Goal: Task Accomplishment & Management: Manage account settings

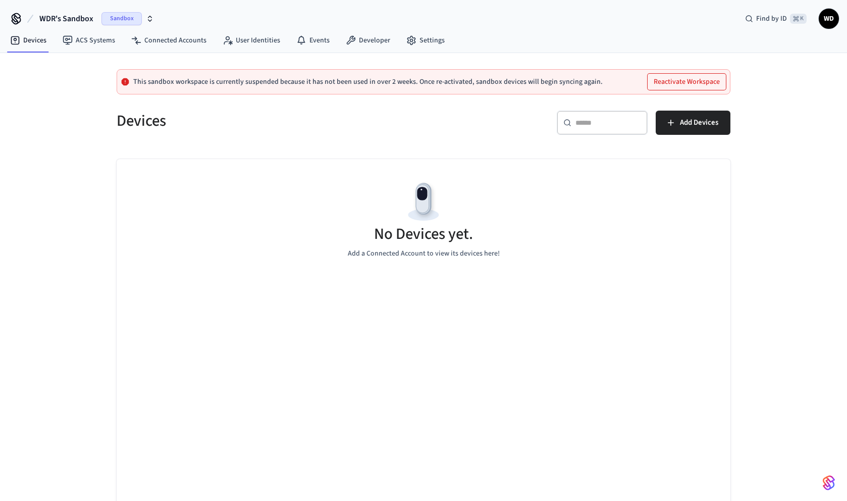
click at [148, 16] on icon "button" at bounding box center [150, 19] width 8 height 8
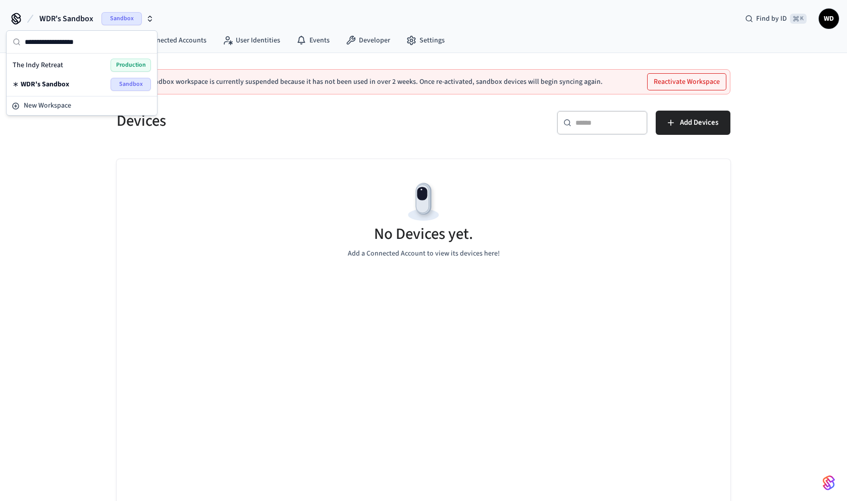
click at [53, 66] on span "The Indy Retreat" at bounding box center [38, 65] width 50 height 10
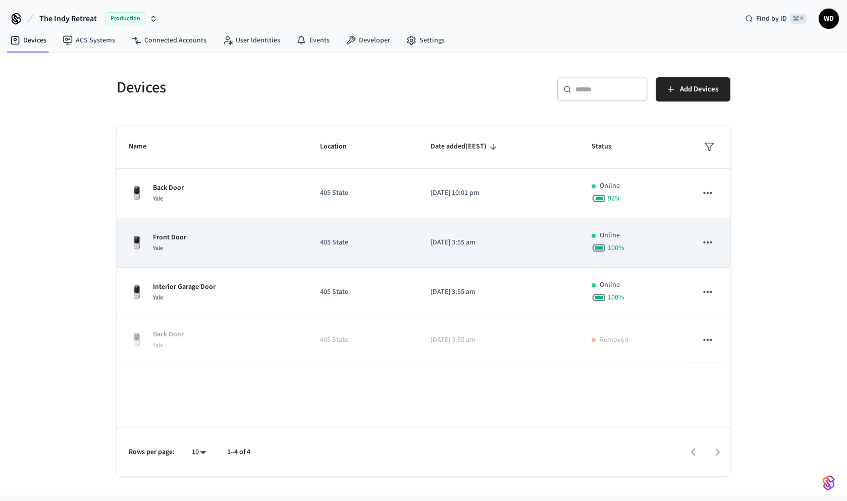
click at [200, 249] on div "Front Door Yale" at bounding box center [212, 242] width 167 height 21
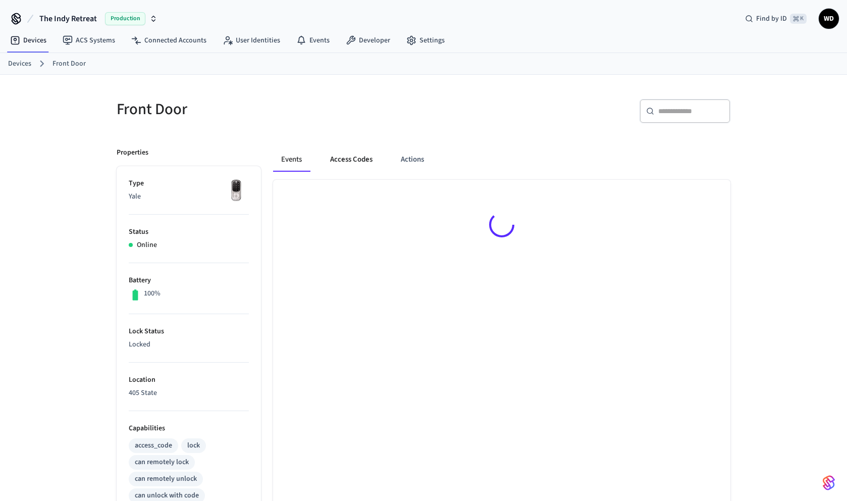
click at [354, 160] on button "Access Codes" at bounding box center [351, 159] width 59 height 24
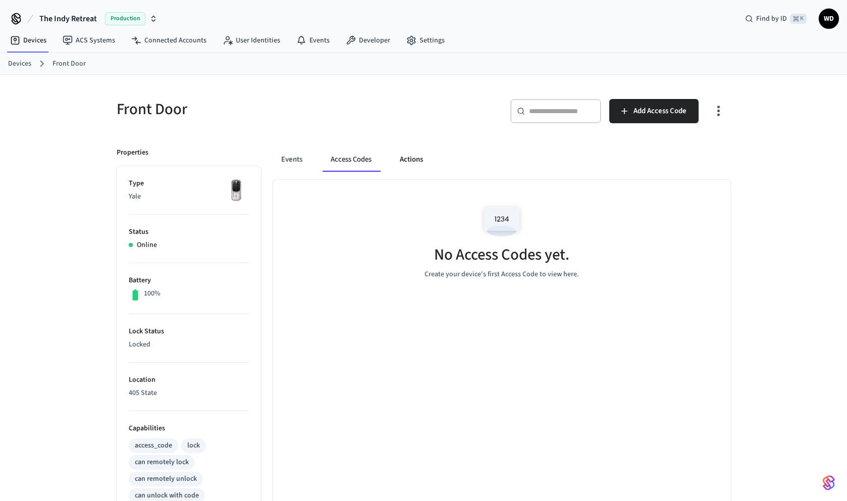
click at [419, 157] on button "Actions" at bounding box center [411, 159] width 39 height 24
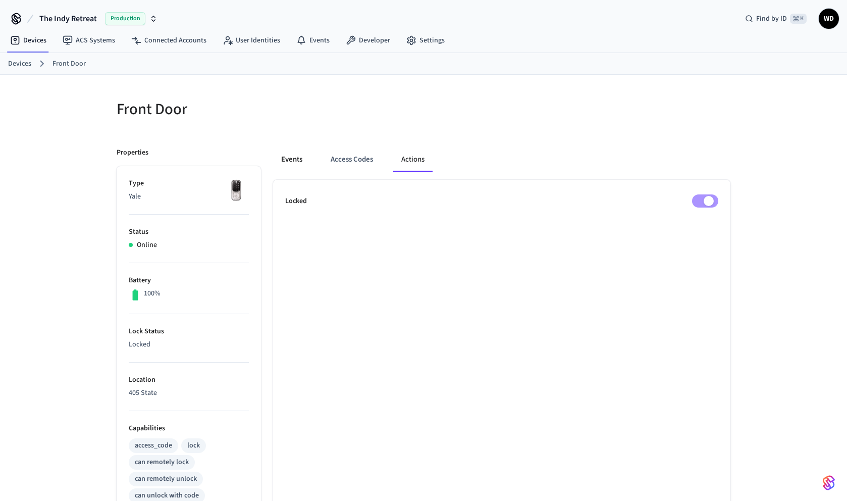
click at [279, 161] on button "Events" at bounding box center [291, 159] width 37 height 24
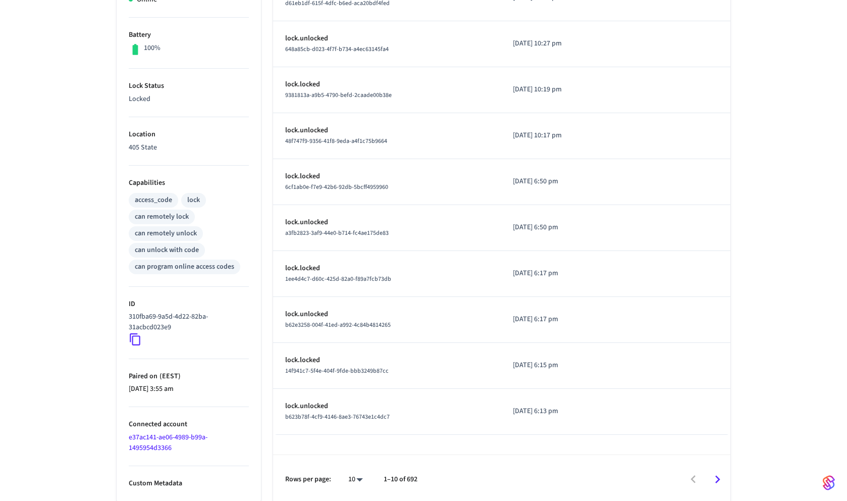
scroll to position [248, 0]
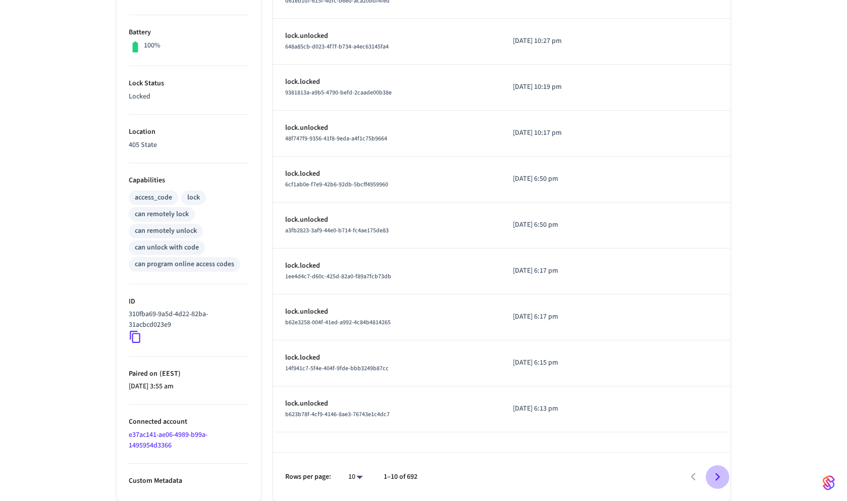
click at [711, 476] on icon "Go to next page" at bounding box center [718, 477] width 16 height 16
click at [713, 476] on icon "Go to next page" at bounding box center [718, 477] width 16 height 16
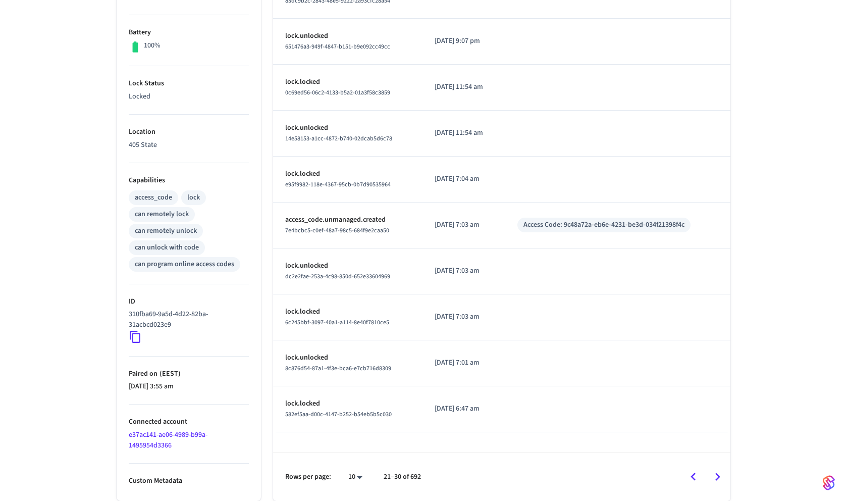
click at [584, 226] on div "Access Code: 9c48a72a-eb6e-4231-be3d-034f21398f4c" at bounding box center [603, 225] width 161 height 11
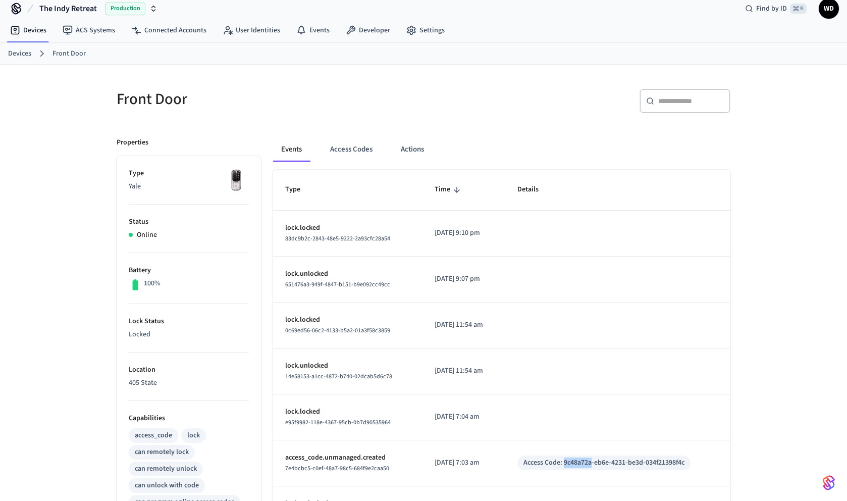
scroll to position [0, 0]
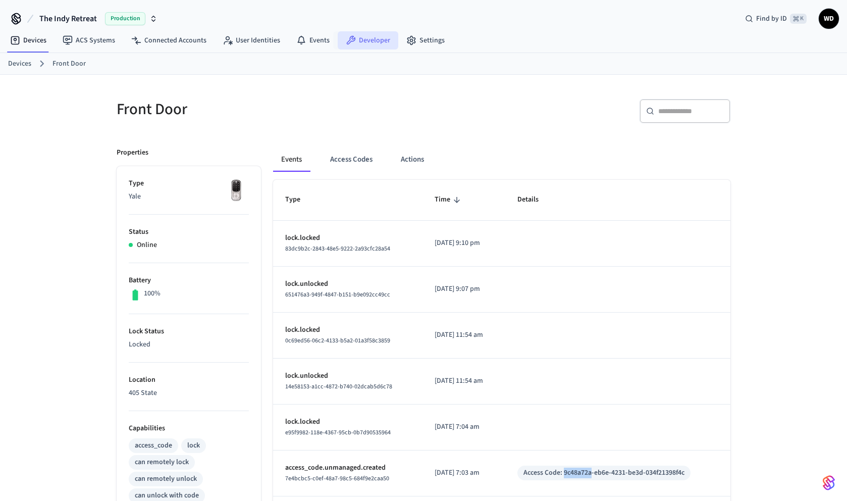
click at [369, 44] on link "Developer" at bounding box center [368, 40] width 61 height 18
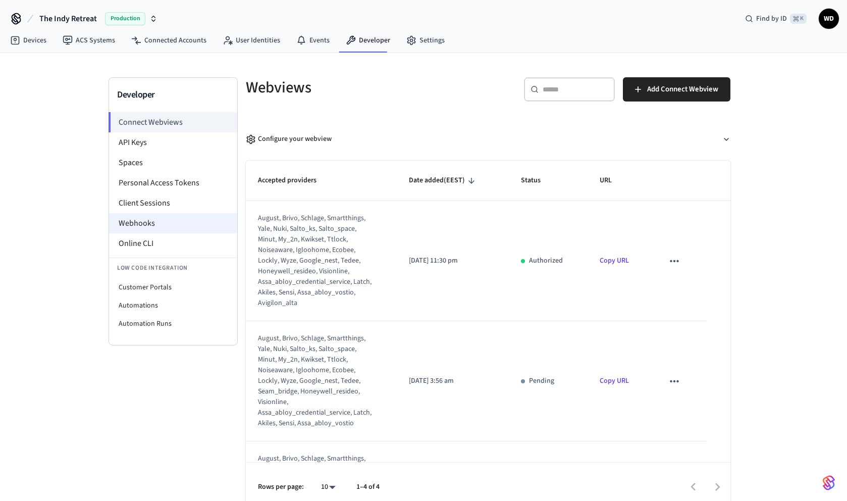
click at [158, 224] on li "Webhooks" at bounding box center [173, 223] width 128 height 20
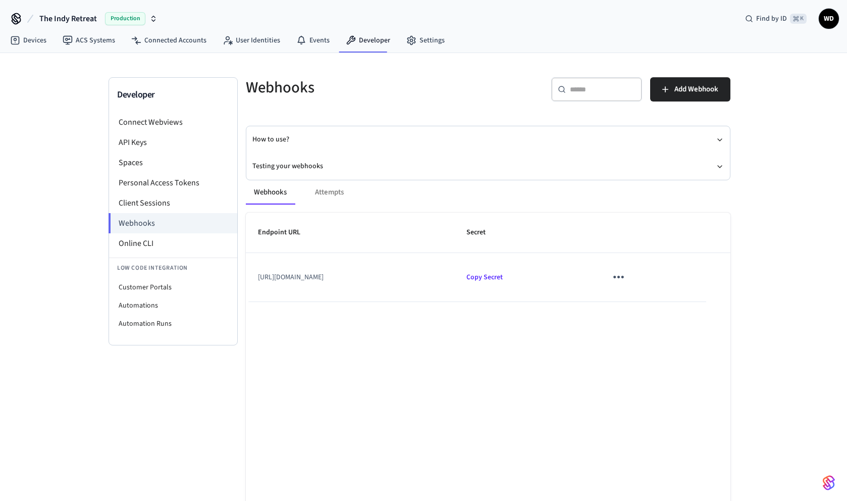
click at [626, 283] on icon "sticky table" at bounding box center [619, 277] width 16 height 16
click at [664, 306] on li "Edit" at bounding box center [670, 307] width 48 height 27
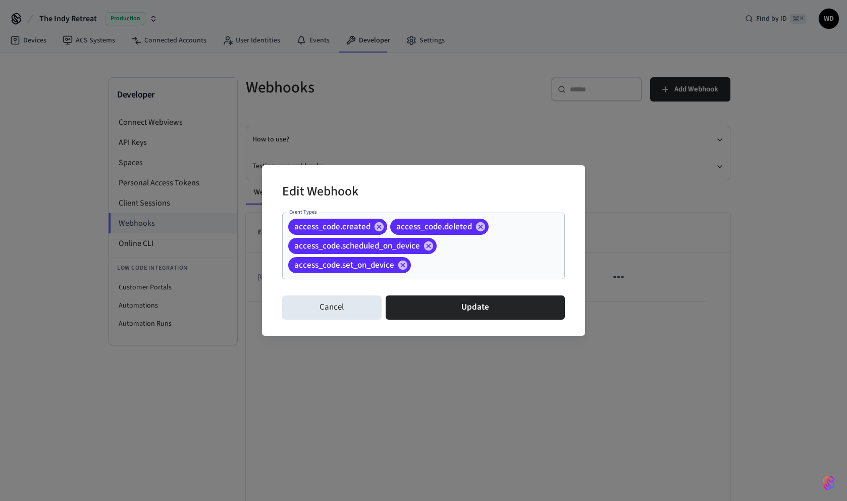
click at [432, 274] on div "access_code.created access_code.deleted access_code.scheduled_on_device access_…" at bounding box center [423, 245] width 283 height 67
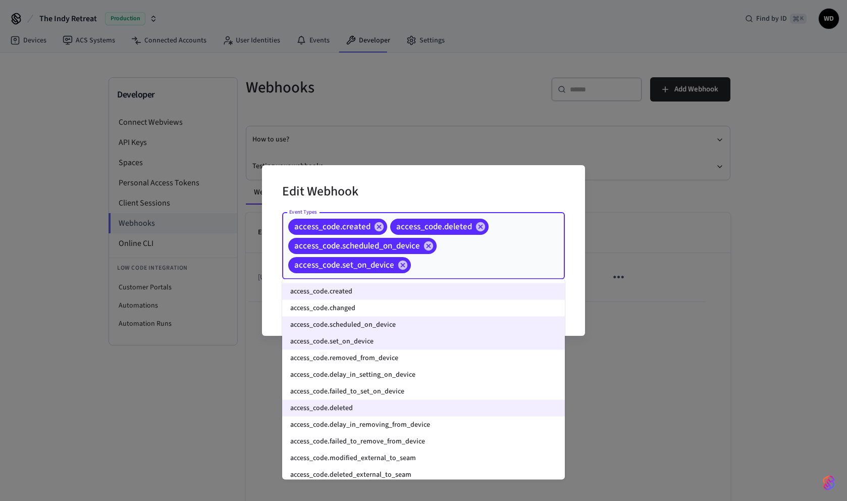
click at [363, 307] on li "access_code.changed" at bounding box center [423, 308] width 283 height 17
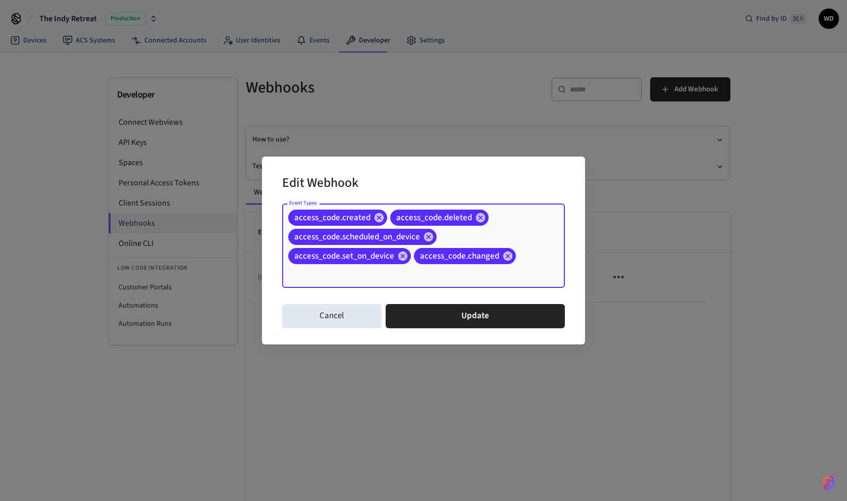
type input "*"
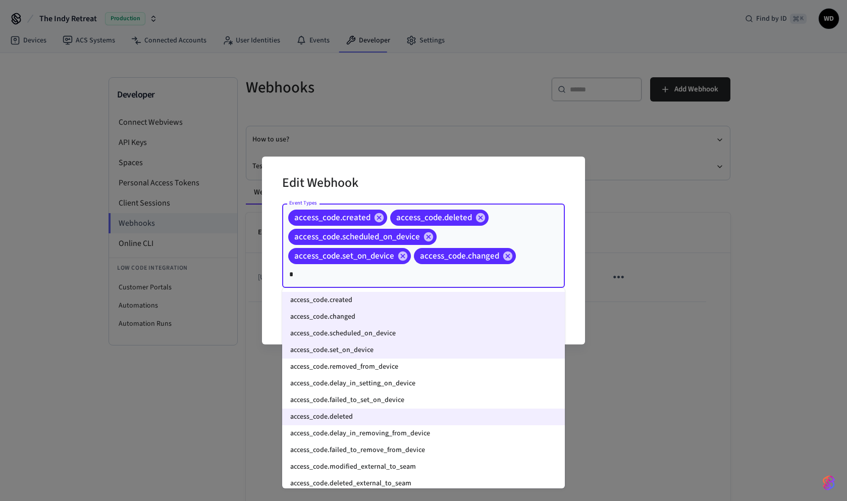
click at [358, 370] on li "access_code.removed_from_device" at bounding box center [423, 366] width 283 height 17
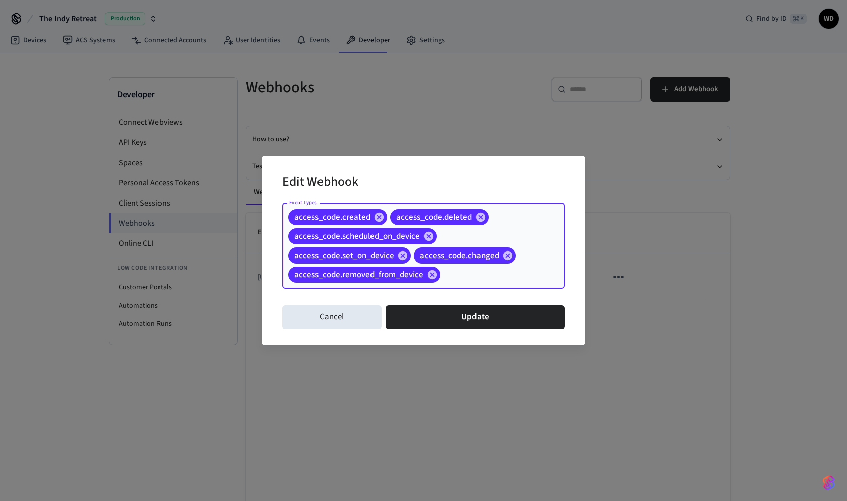
type input "*"
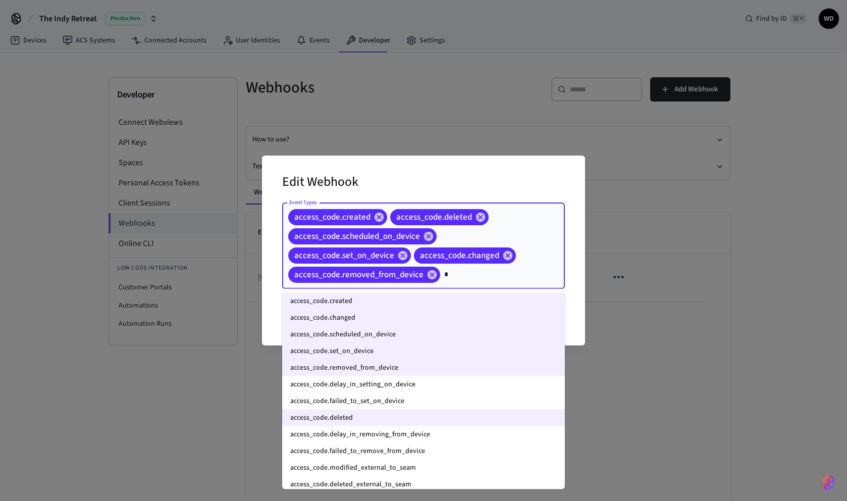
click at [341, 386] on li "access_code.delay_in_setting_on_device" at bounding box center [423, 384] width 283 height 17
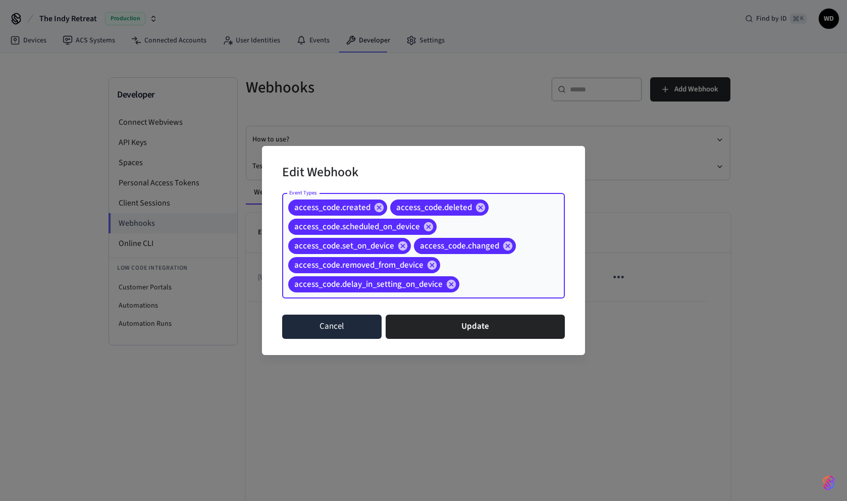
type input "*"
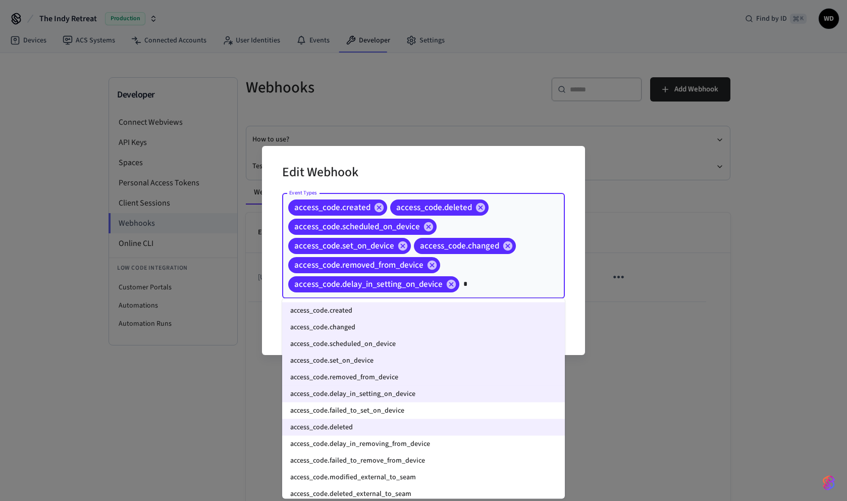
click at [337, 410] on li "access_code.failed_to_set_on_device" at bounding box center [423, 410] width 283 height 17
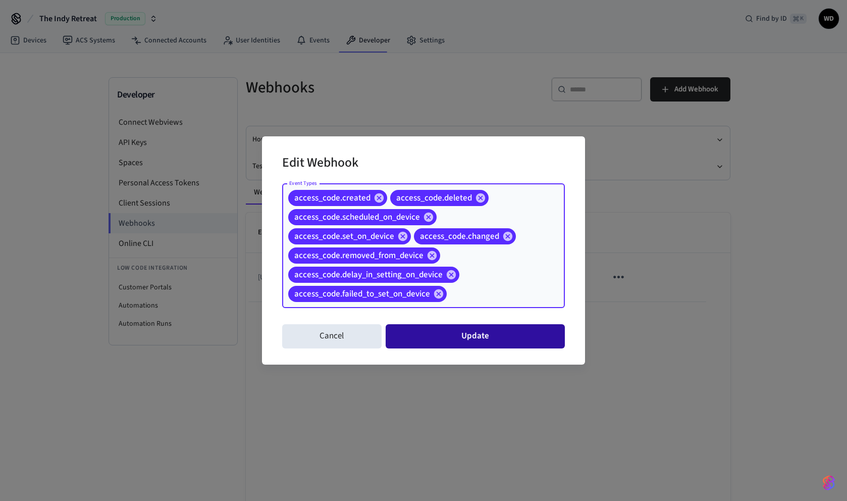
type input "*"
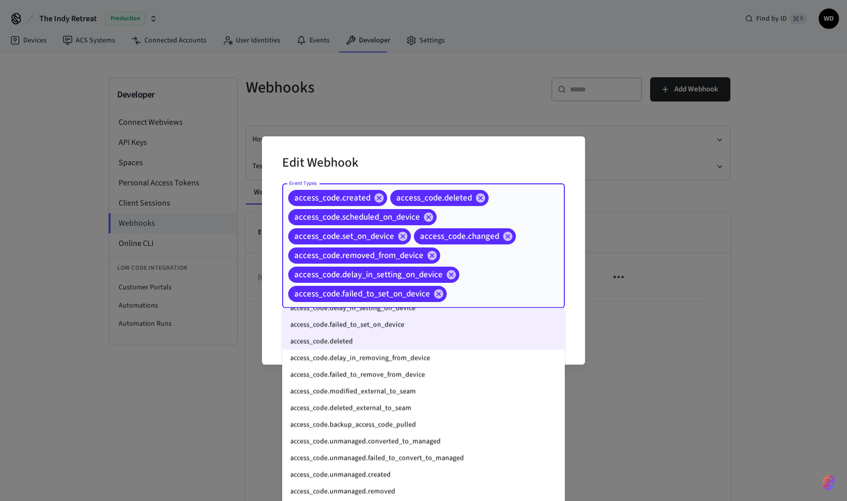
scroll to position [4, 0]
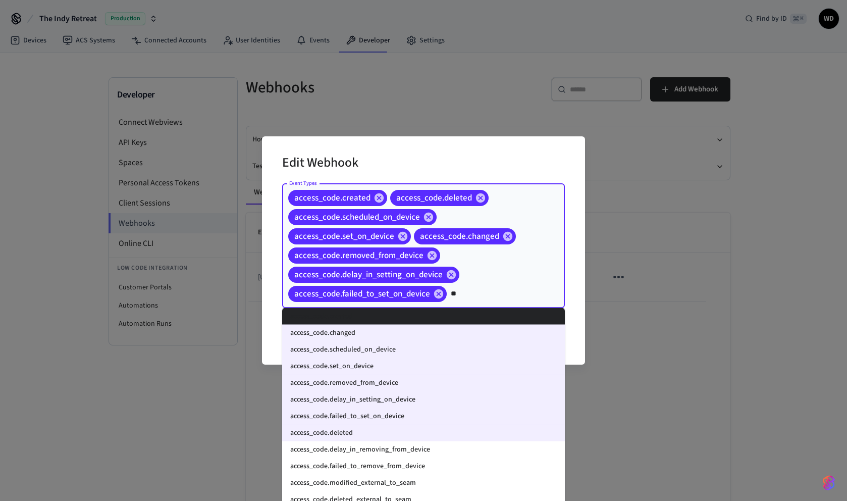
type input "***"
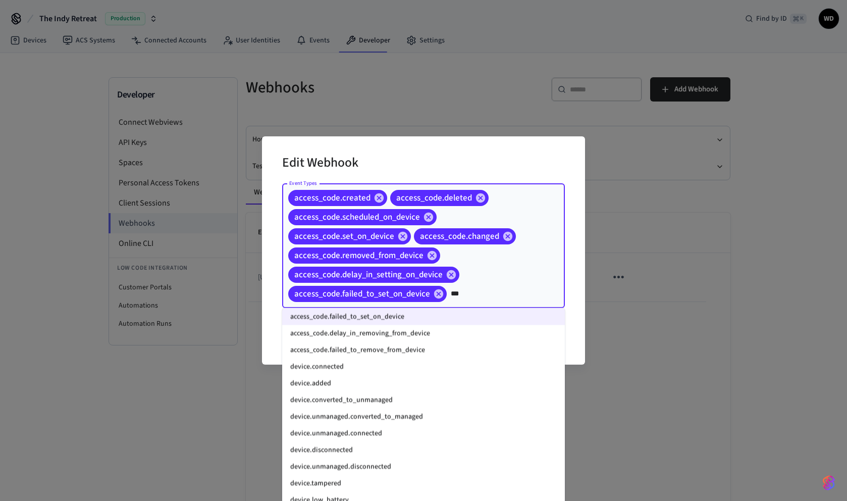
scroll to position [79, 0]
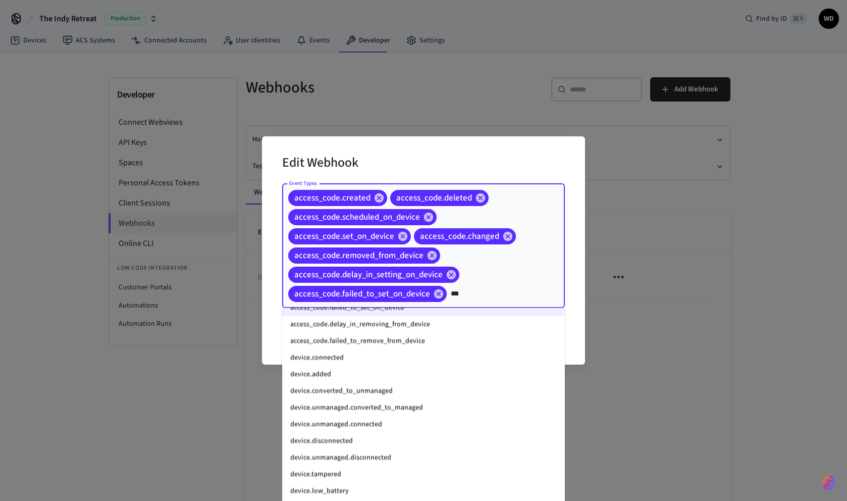
click at [352, 437] on li "device.disconnected" at bounding box center [423, 441] width 283 height 17
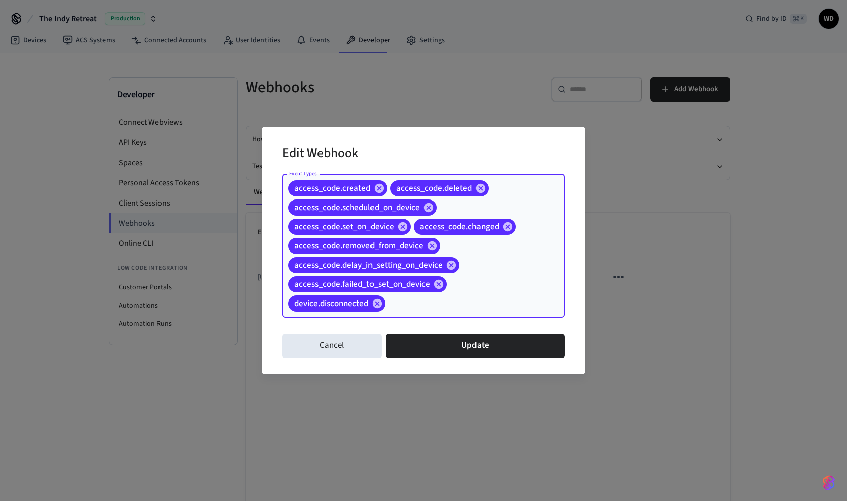
type input "*"
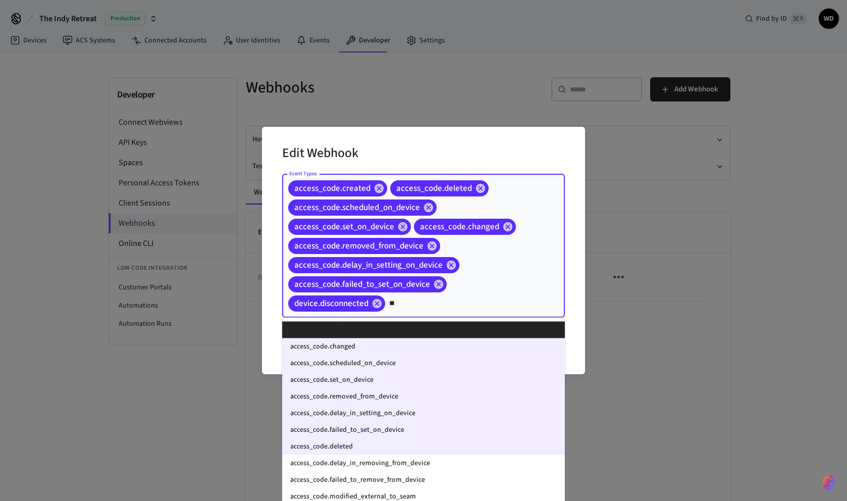
type input "***"
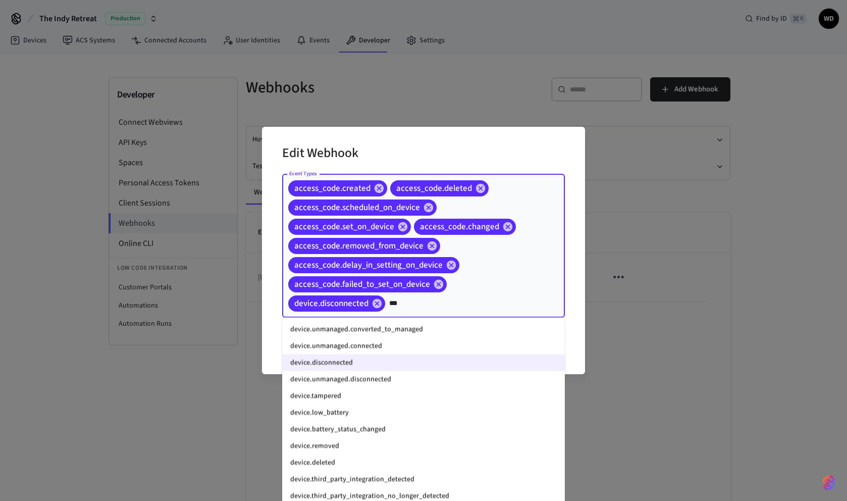
scroll to position [188, 0]
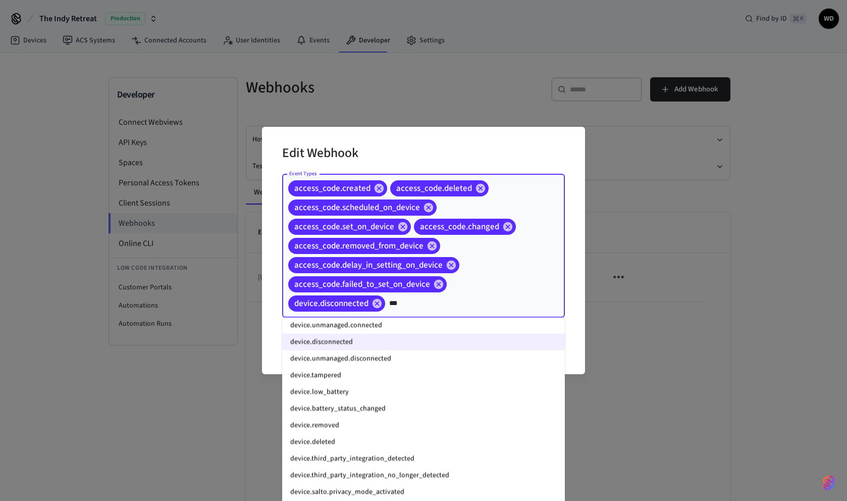
click at [371, 426] on li "device.removed" at bounding box center [423, 425] width 283 height 17
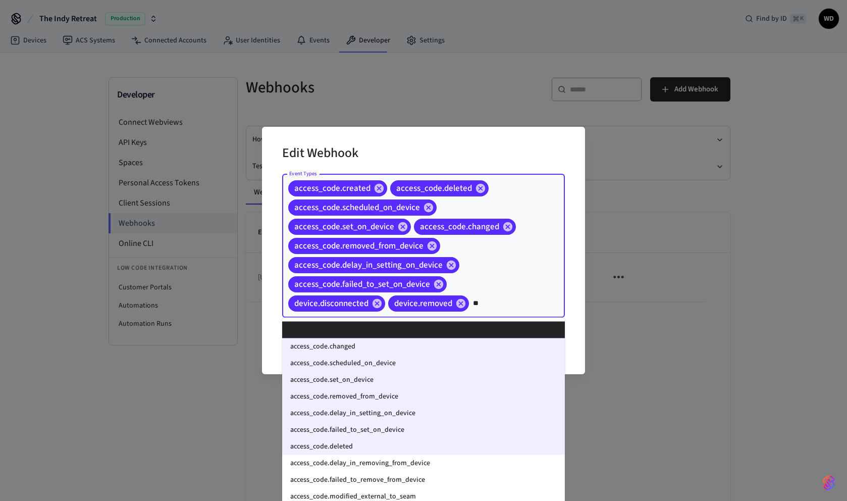
type input "***"
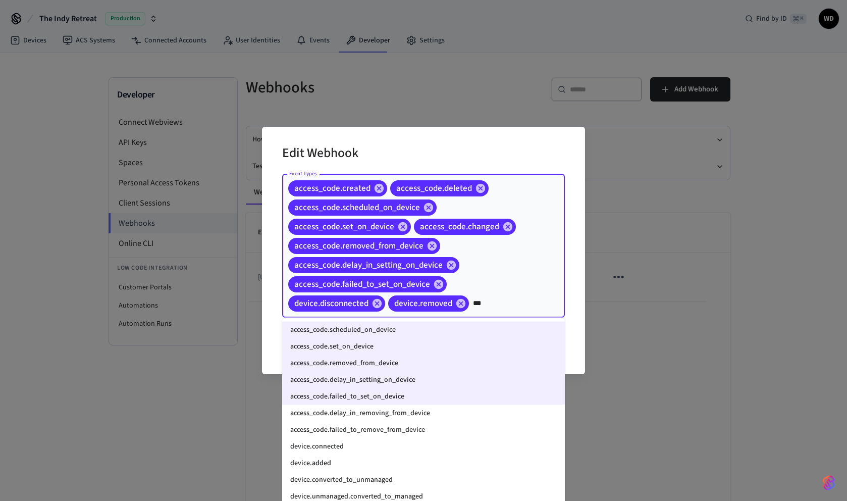
click at [374, 449] on li "device.connected" at bounding box center [423, 446] width 283 height 17
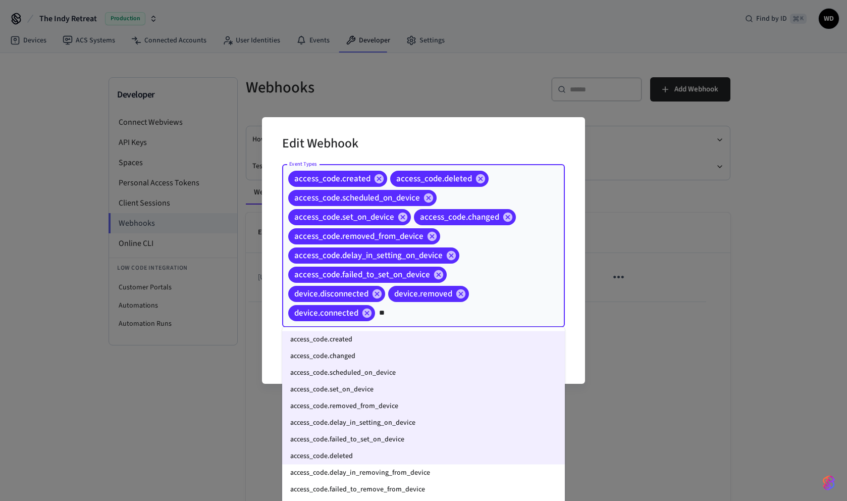
type input "***"
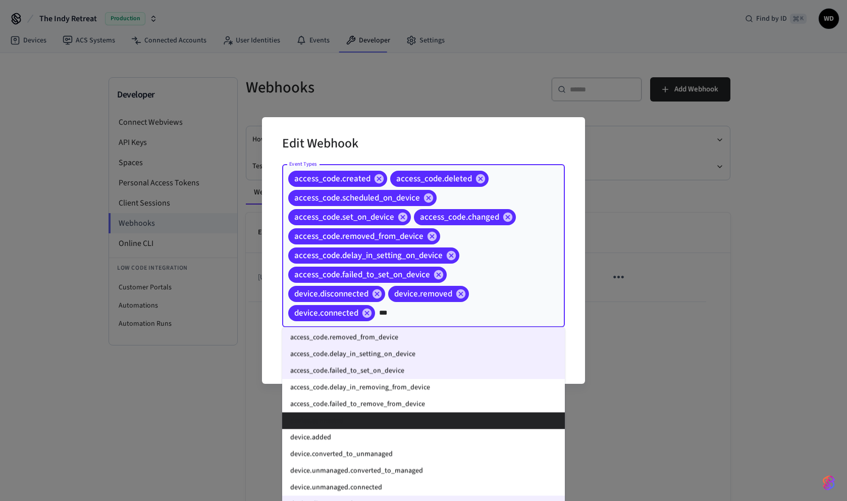
scroll to position [55, 0]
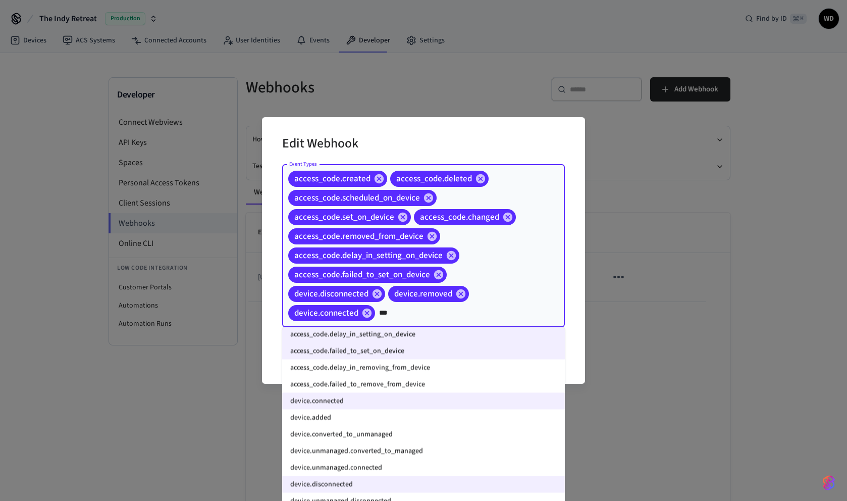
click at [370, 421] on li "device.added" at bounding box center [423, 417] width 283 height 17
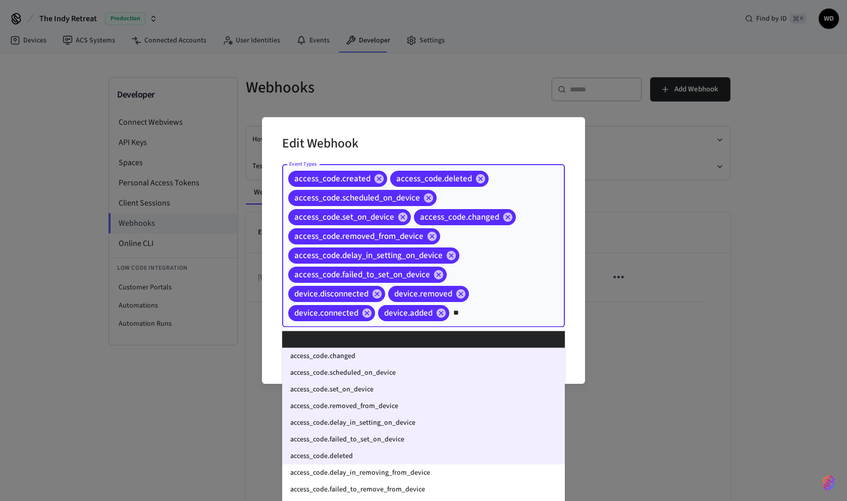
type input "***"
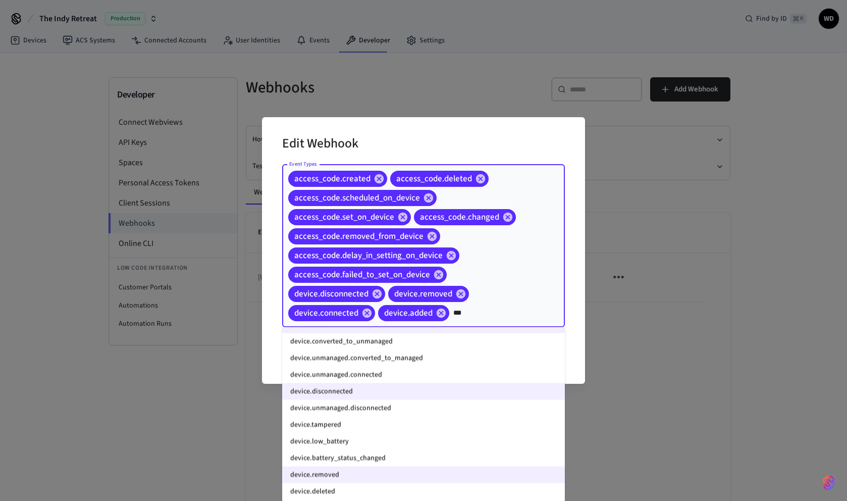
scroll to position [152, 0]
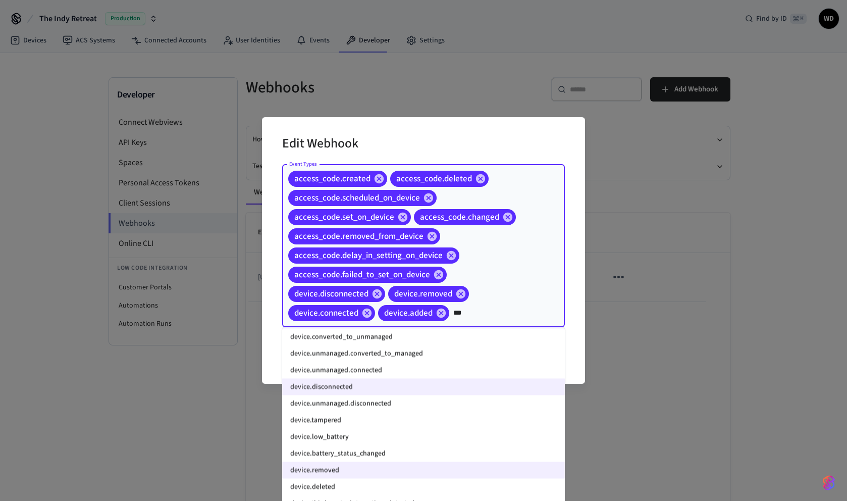
click at [376, 443] on li "device.low_battery" at bounding box center [423, 436] width 283 height 17
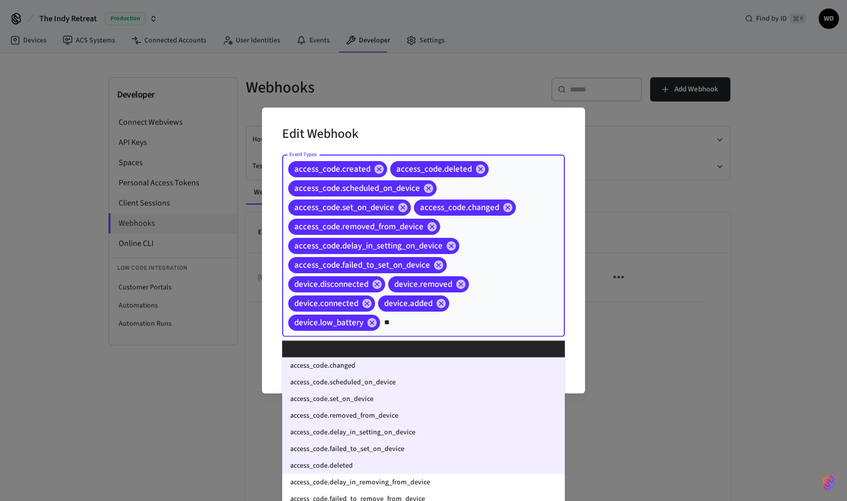
type input "***"
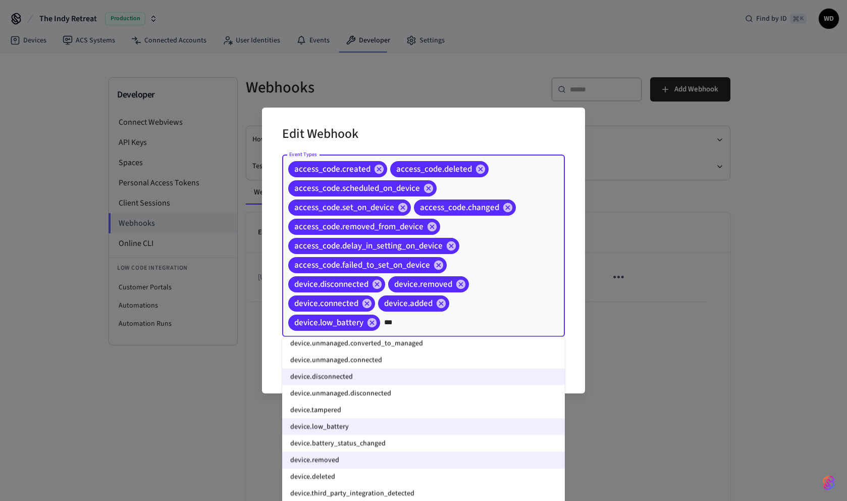
scroll to position [182, 0]
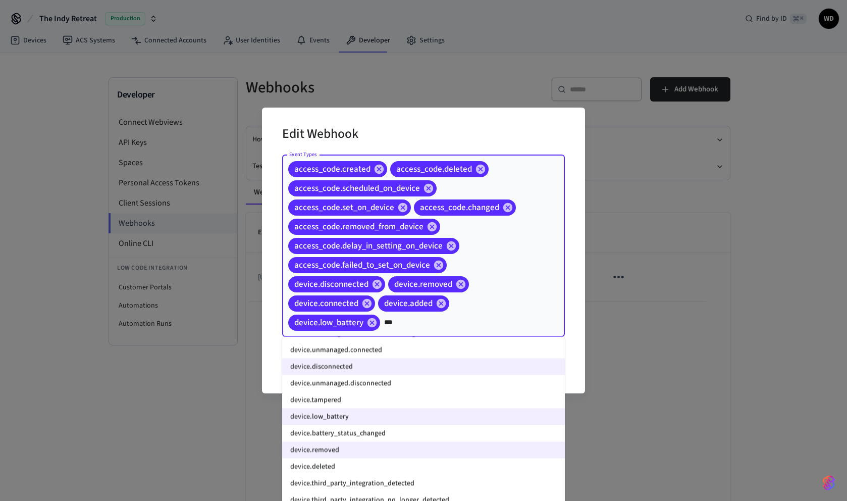
click at [388, 436] on li "device.battery_status_changed" at bounding box center [423, 433] width 283 height 17
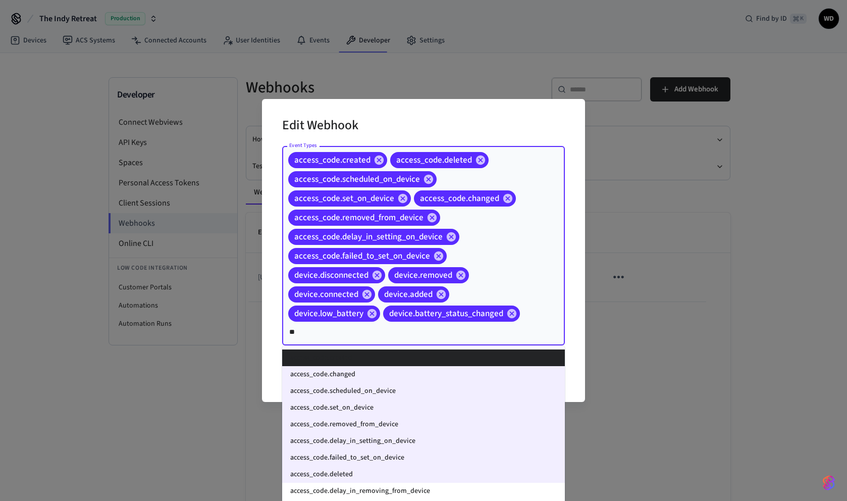
type input "***"
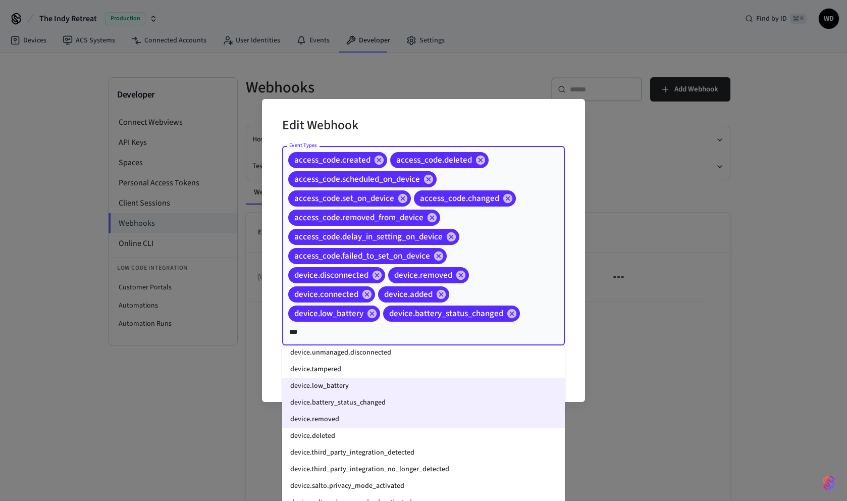
scroll to position [226, 0]
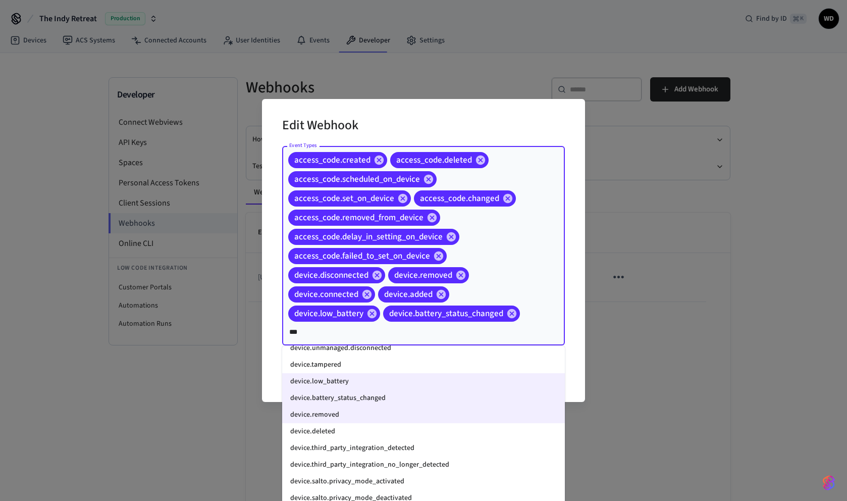
click at [384, 435] on li "device.deleted" at bounding box center [423, 431] width 283 height 17
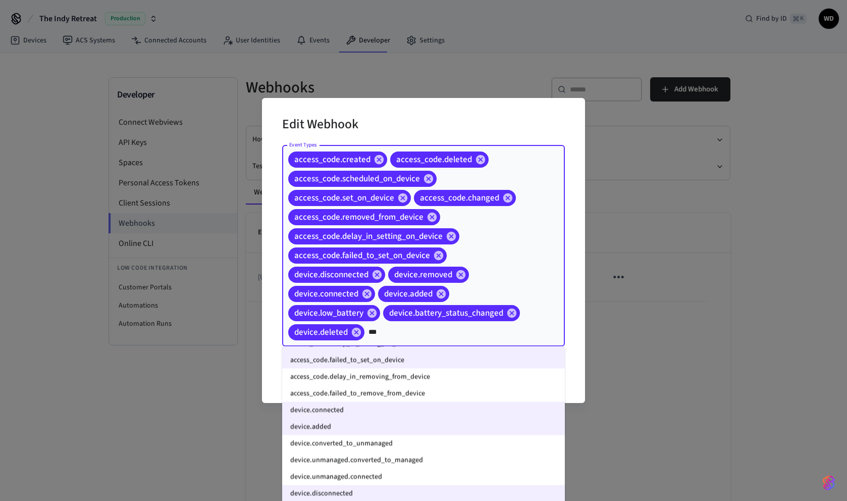
scroll to position [0, 0]
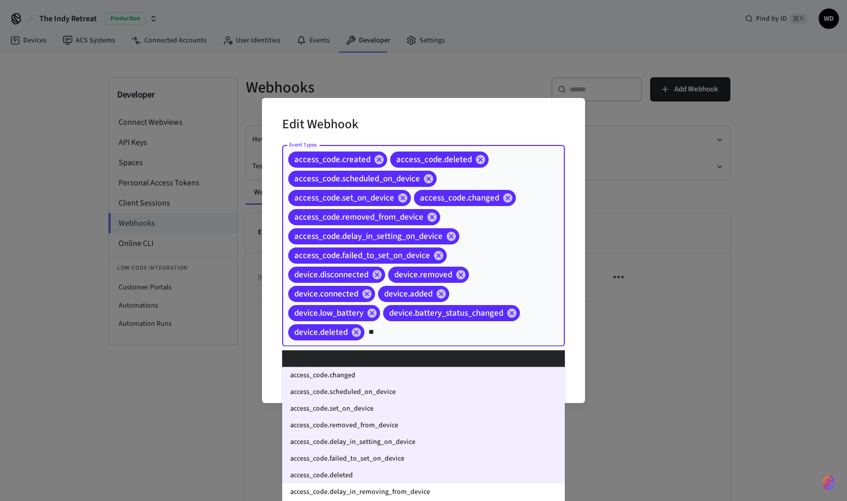
type input "*"
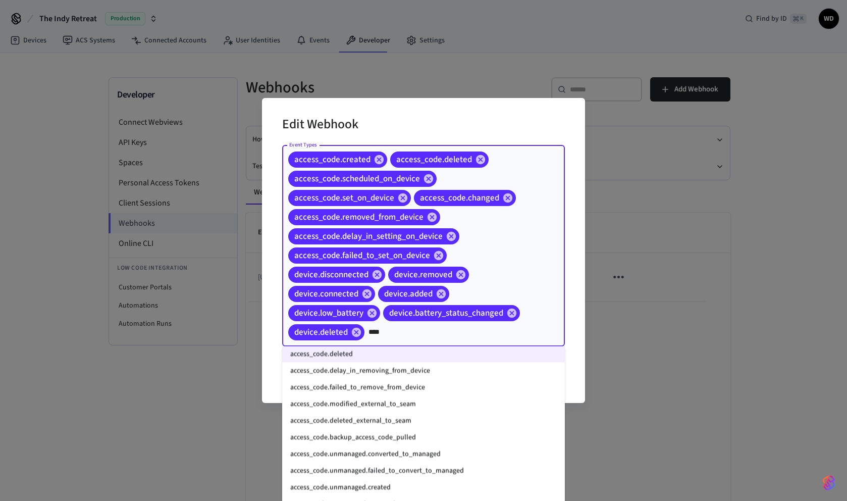
scroll to position [124, 0]
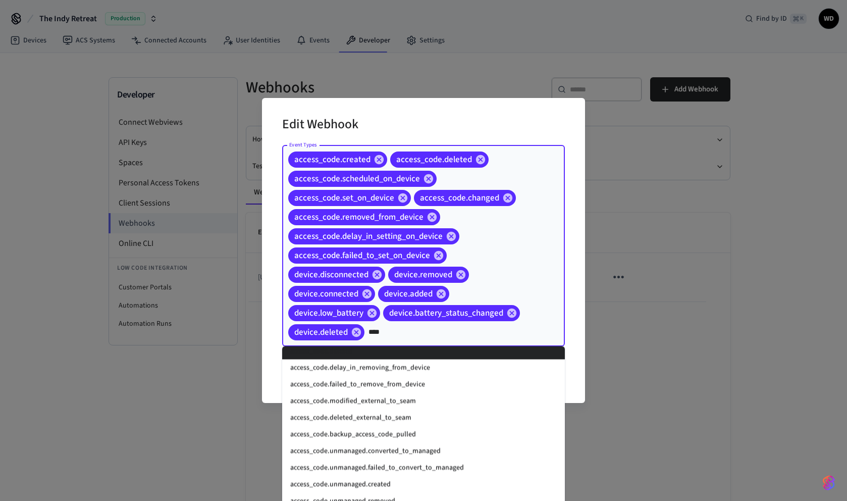
type input "****"
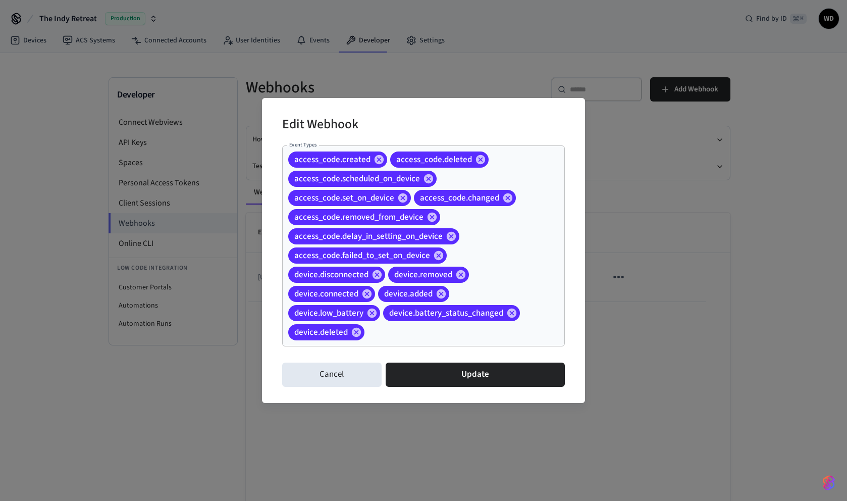
click at [573, 292] on div "Edit Webhook Event Types access_code.created access_code.deleted access_code.sc…" at bounding box center [423, 250] width 323 height 304
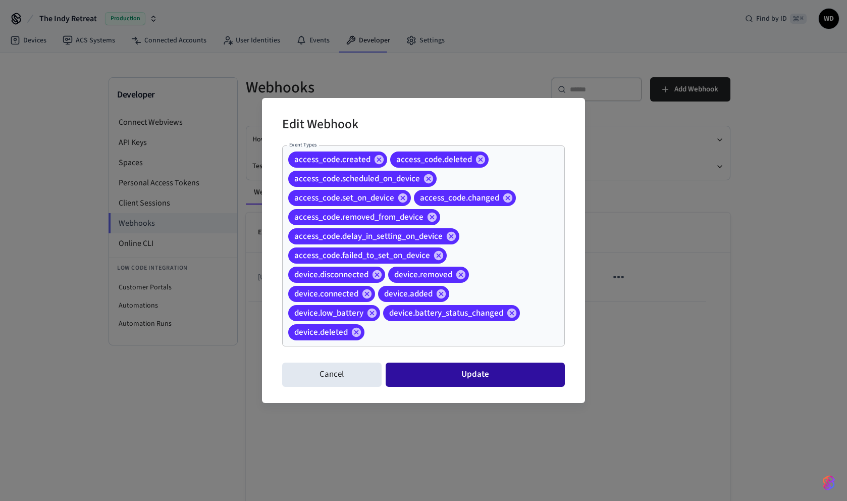
click at [440, 380] on button "Update" at bounding box center [475, 374] width 179 height 24
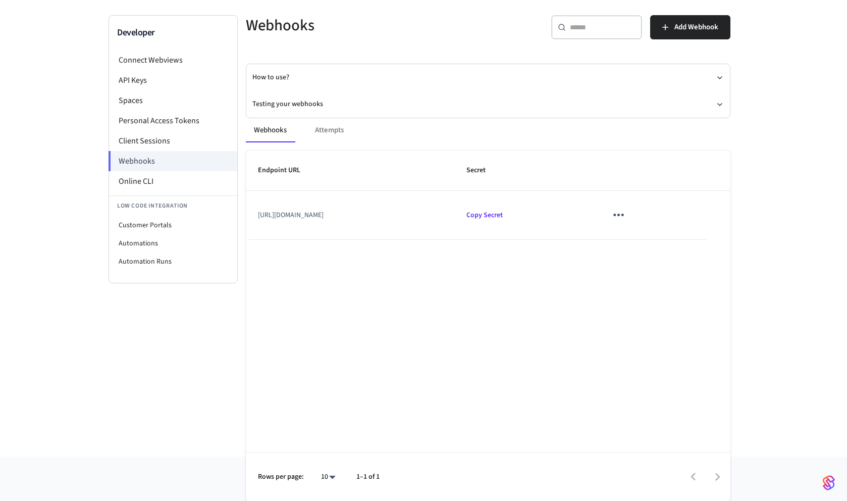
scroll to position [0, 0]
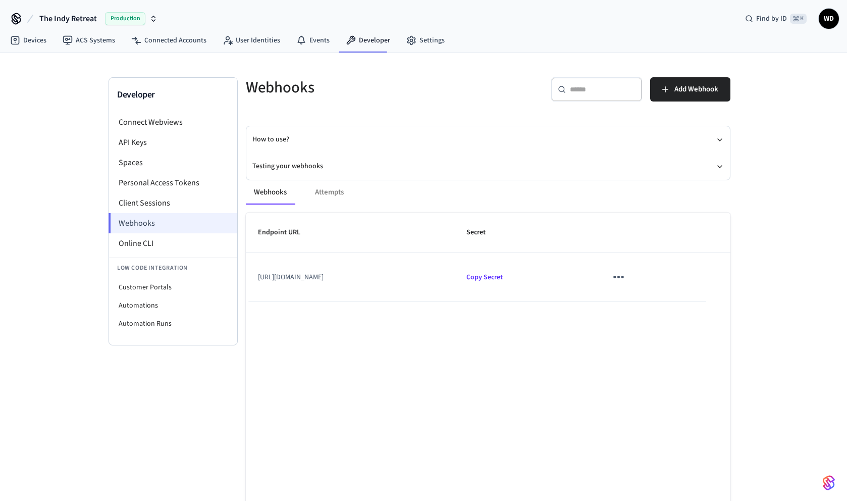
click at [193, 227] on li "Webhooks" at bounding box center [173, 223] width 129 height 20
click at [172, 142] on li "API Keys" at bounding box center [173, 142] width 128 height 20
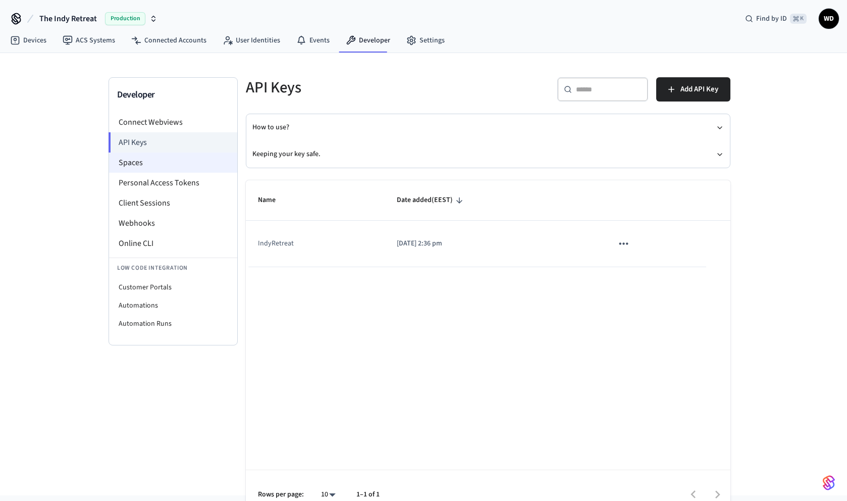
click at [171, 165] on li "Spaces" at bounding box center [173, 162] width 128 height 20
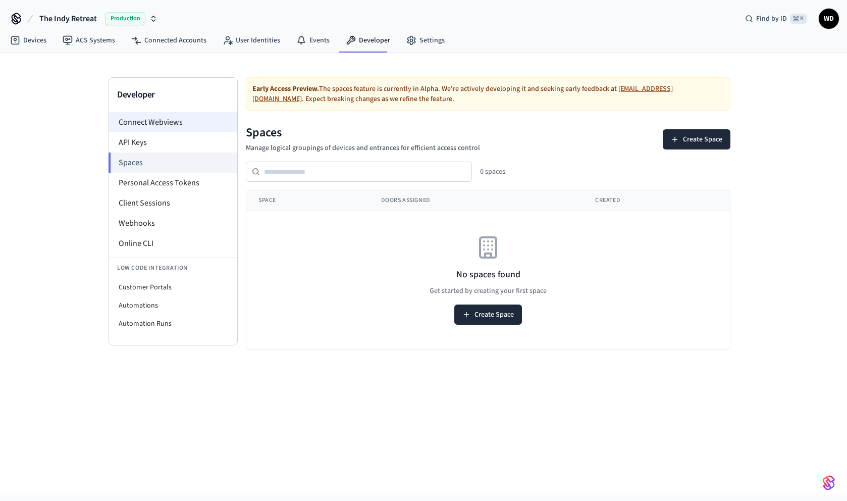
click at [167, 120] on li "Connect Webviews" at bounding box center [173, 122] width 128 height 20
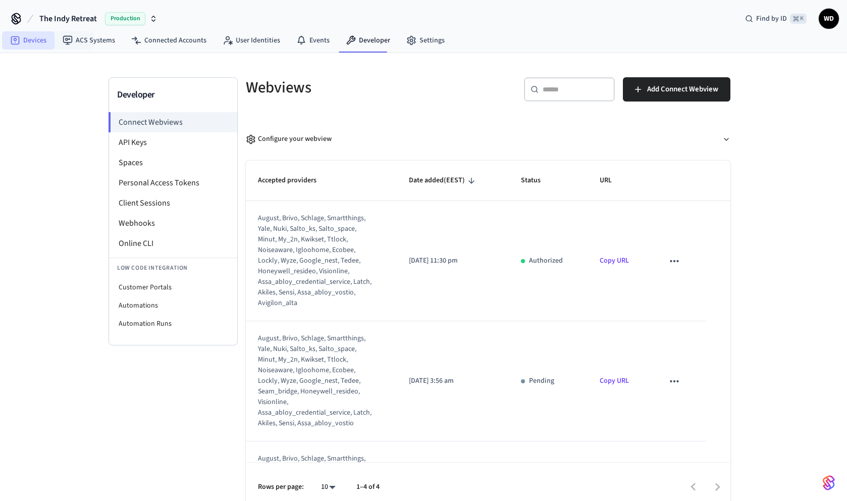
click at [39, 45] on link "Devices" at bounding box center [28, 40] width 52 height 18
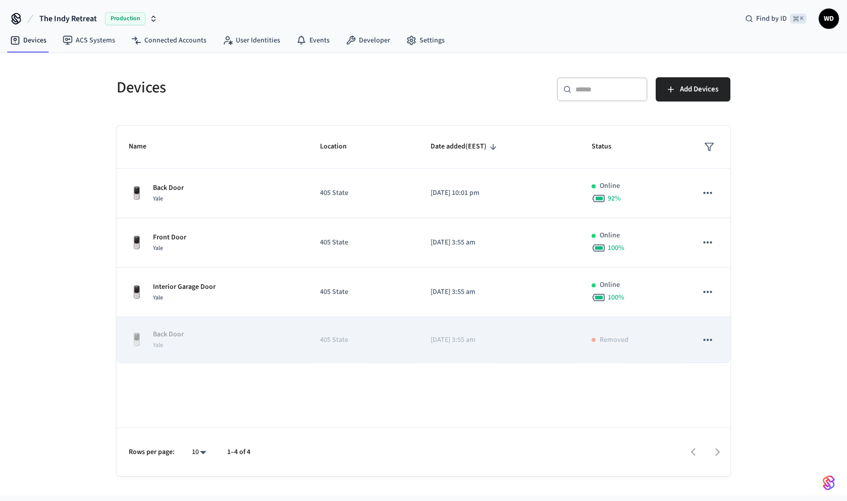
click at [485, 338] on p "[DATE] 3:55 am" at bounding box center [499, 340] width 137 height 11
click at [157, 342] on span "Yale" at bounding box center [158, 345] width 10 height 9
click at [707, 335] on icon "sticky table" at bounding box center [707, 339] width 13 height 13
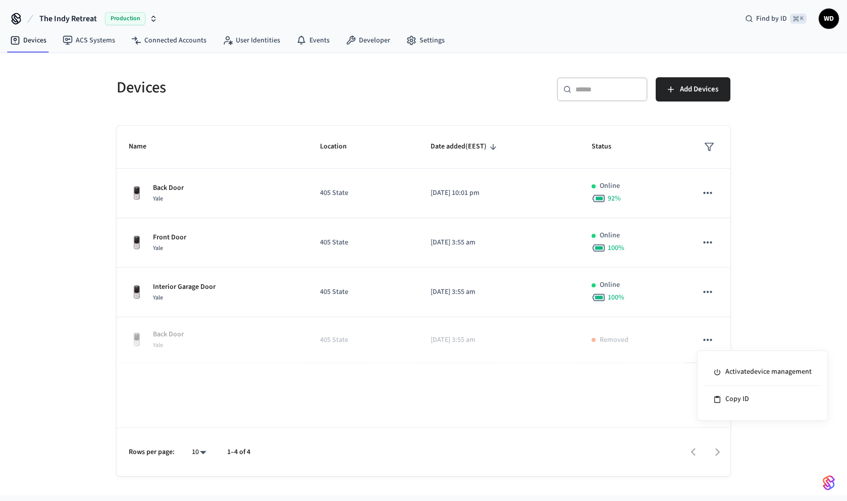
click at [645, 374] on div at bounding box center [423, 250] width 847 height 501
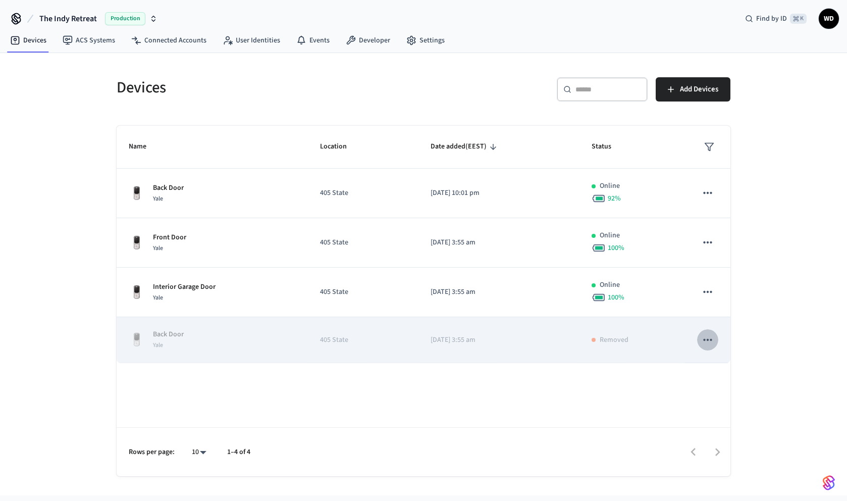
click at [712, 338] on icon "sticky table" at bounding box center [707, 339] width 13 height 13
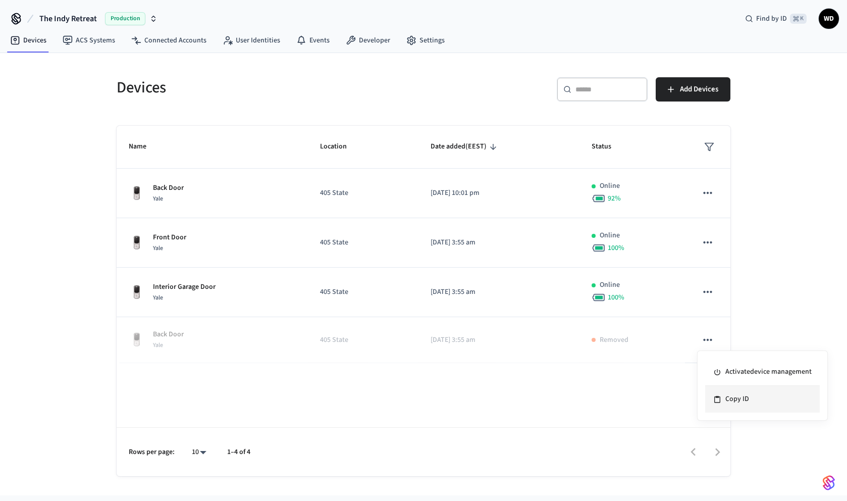
click at [725, 400] on li "Copy ID" at bounding box center [762, 399] width 115 height 27
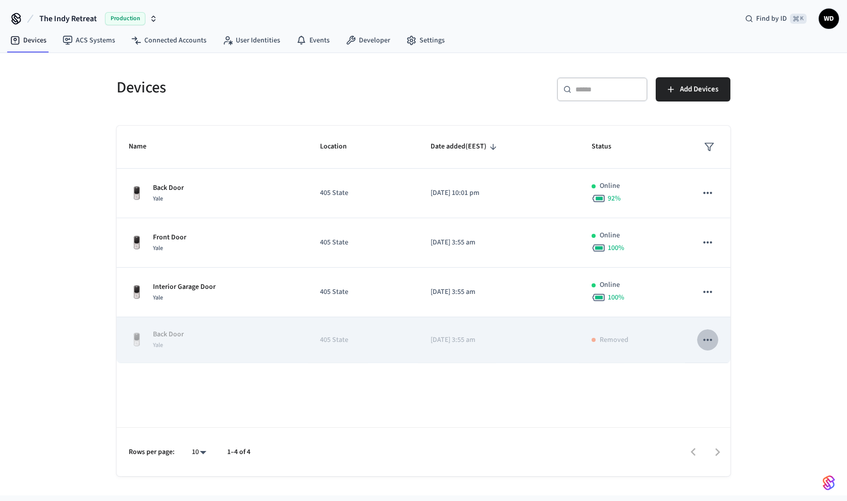
click at [706, 343] on icon "sticky table" at bounding box center [707, 339] width 13 height 13
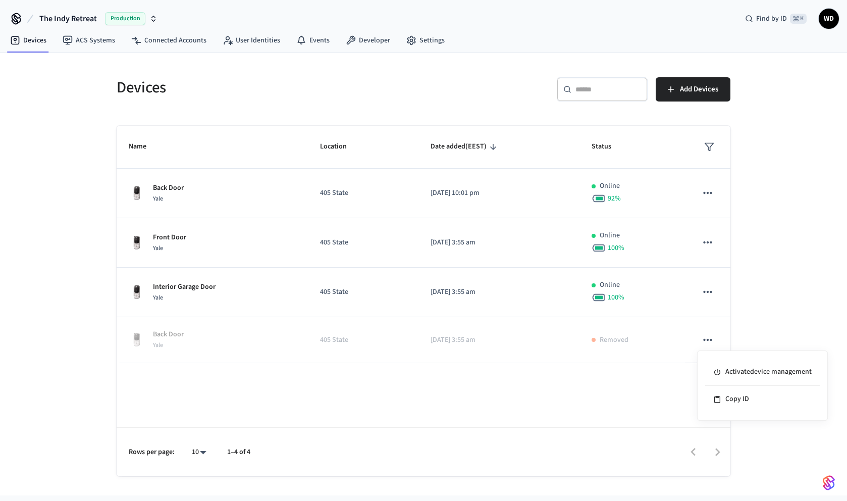
click at [599, 379] on div at bounding box center [423, 250] width 847 height 501
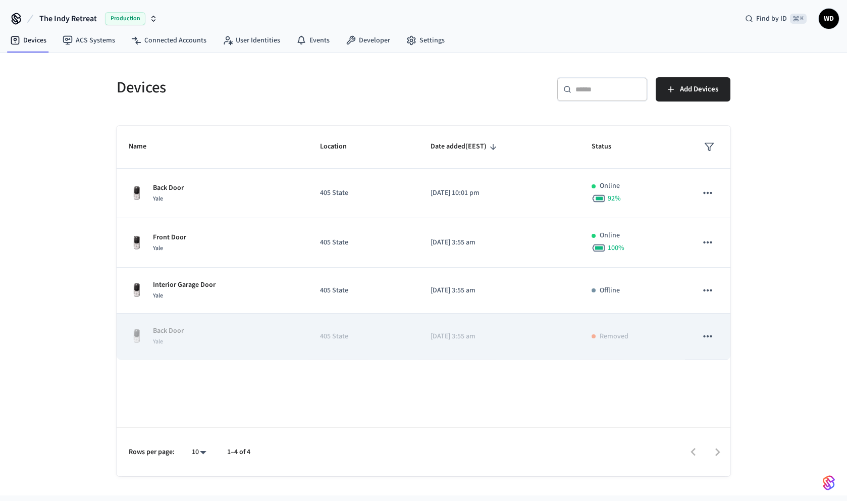
click at [706, 337] on icon "sticky table" at bounding box center [707, 336] width 13 height 13
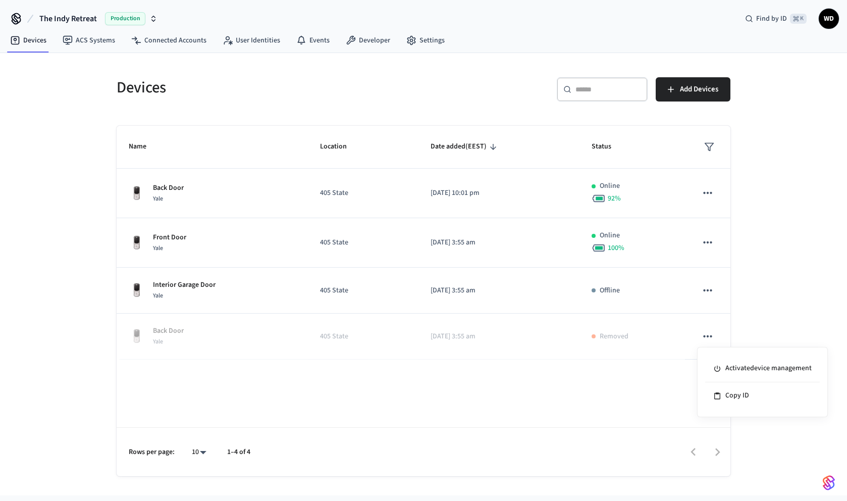
click at [629, 380] on div at bounding box center [423, 250] width 847 height 501
